Goal: Obtain resource: Obtain resource

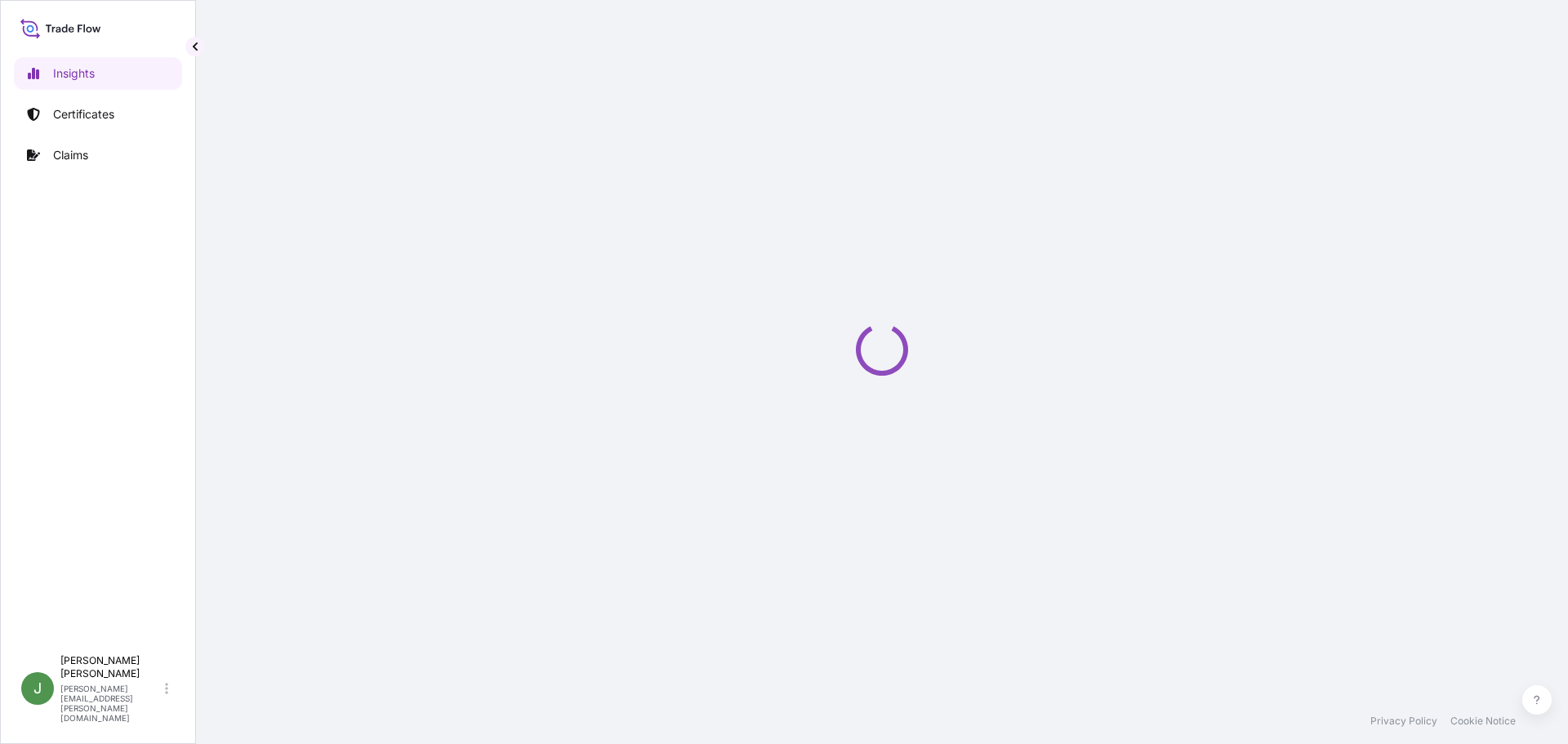
select select "2025"
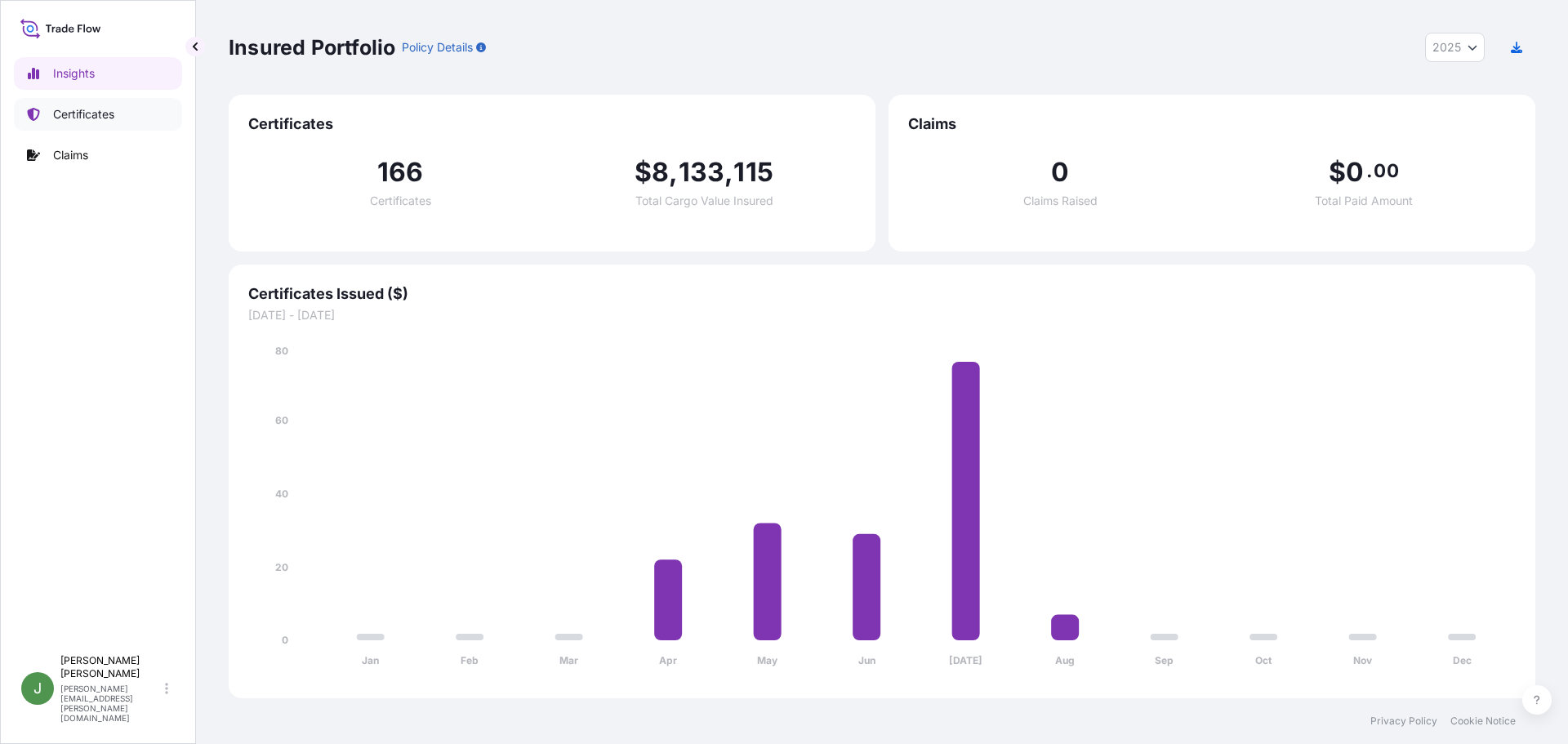
click at [80, 120] on p "Certificates" at bounding box center [84, 114] width 62 height 16
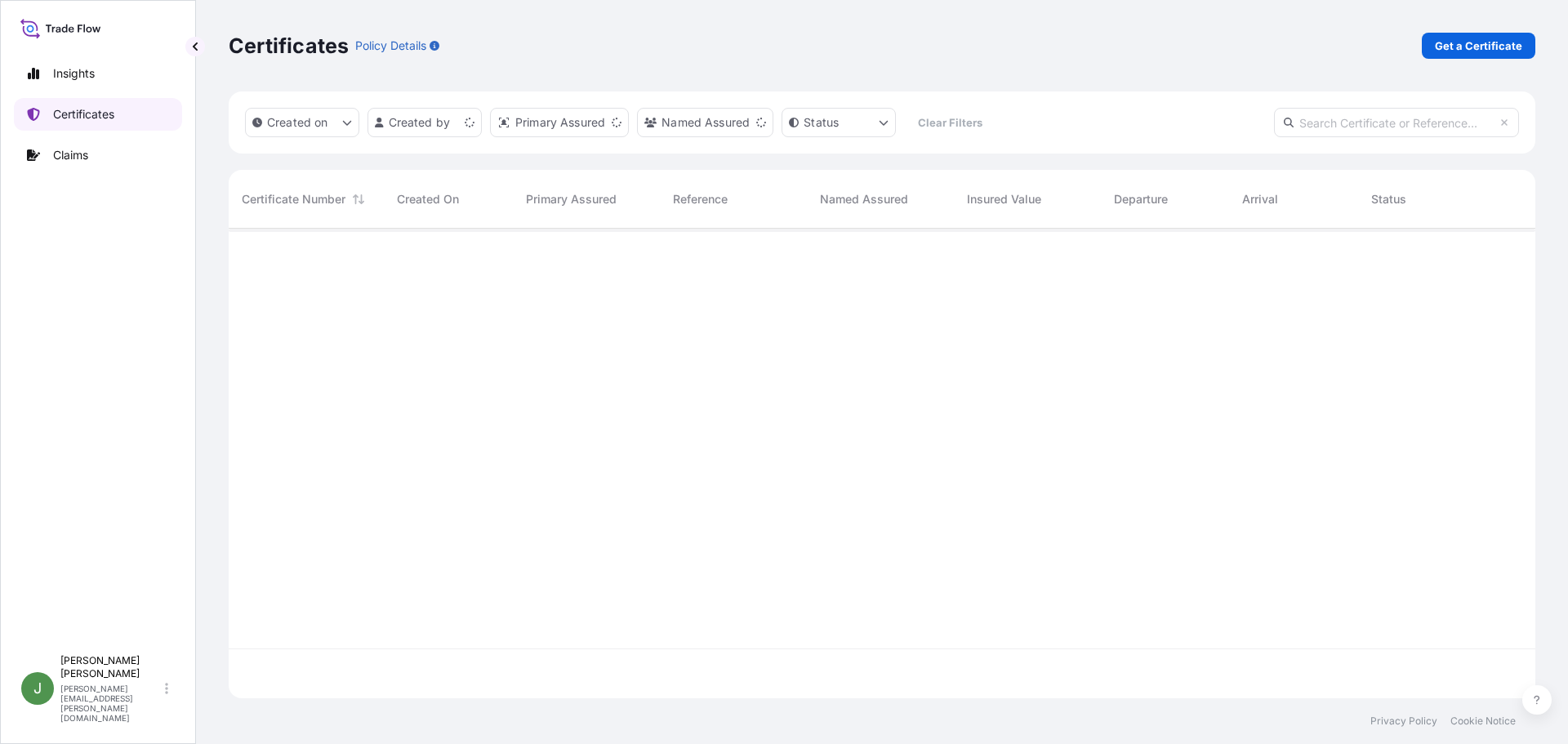
scroll to position [466, 1295]
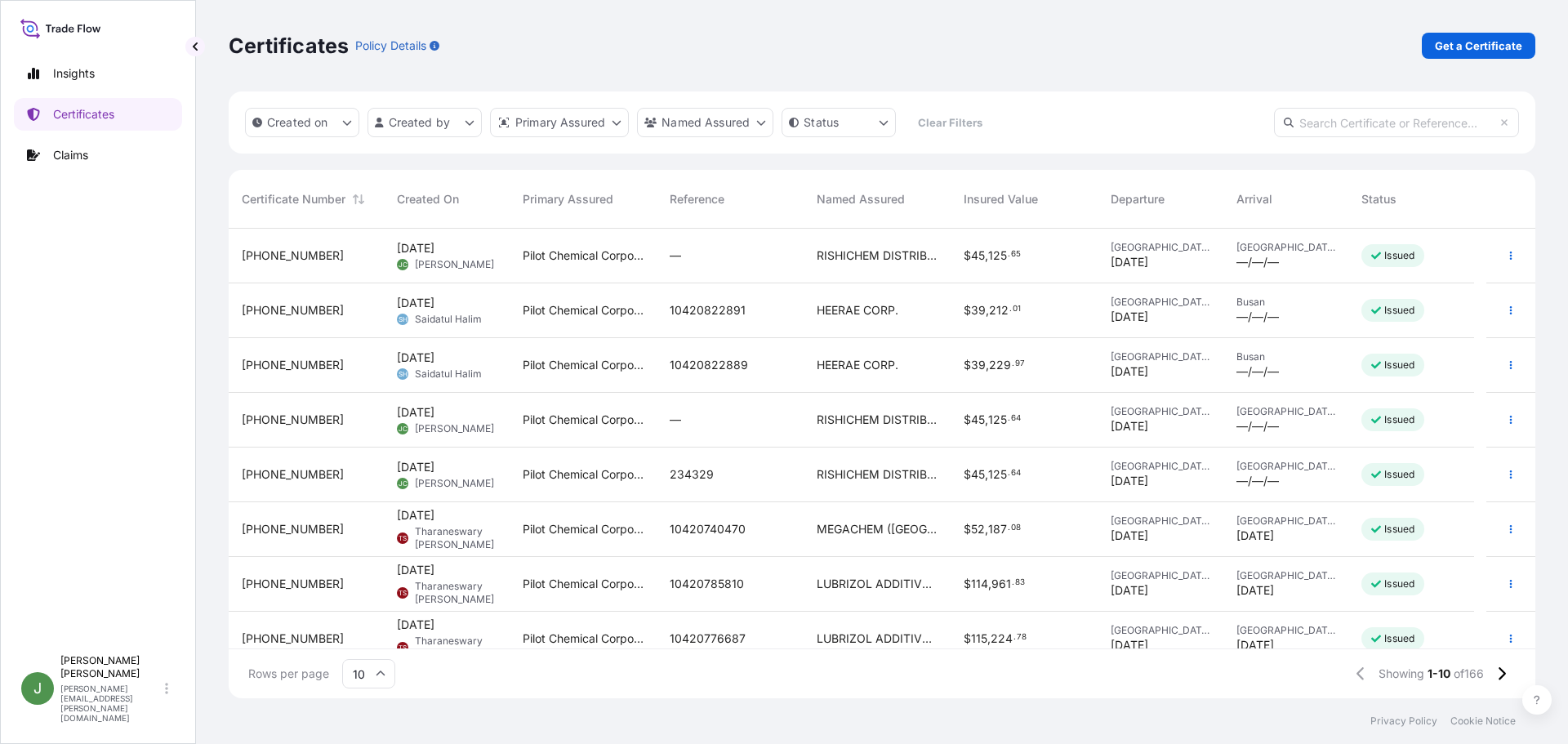
click at [1073, 265] on div "$ 45 , 125 . 65" at bounding box center [1024, 256] width 147 height 55
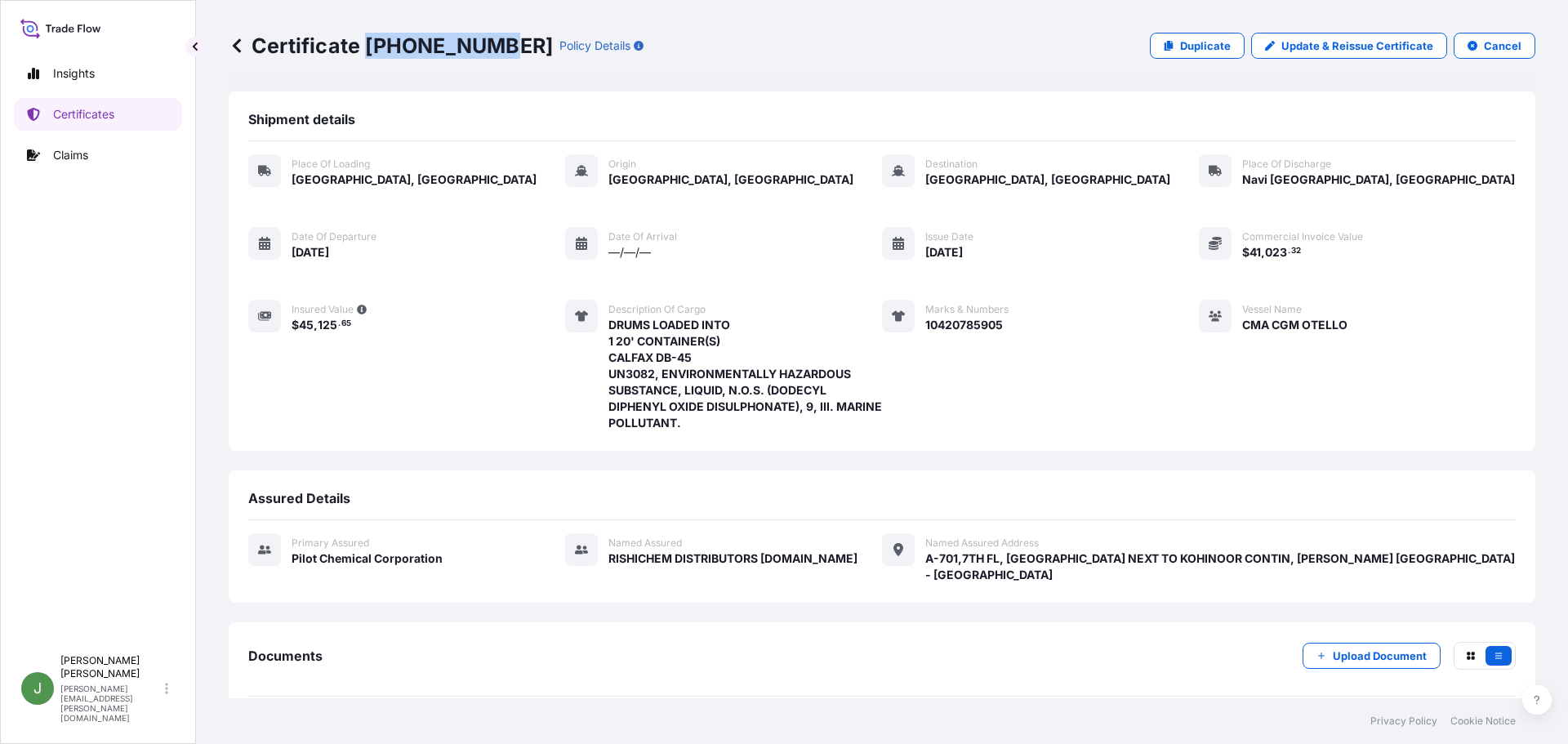
drag, startPoint x: 365, startPoint y: 44, endPoint x: 482, endPoint y: 51, distance: 117.2
click at [482, 51] on p "Certificate 31545-171-1" at bounding box center [391, 46] width 325 height 27
copy p "31545-171-1"
